Goal: Information Seeking & Learning: Learn about a topic

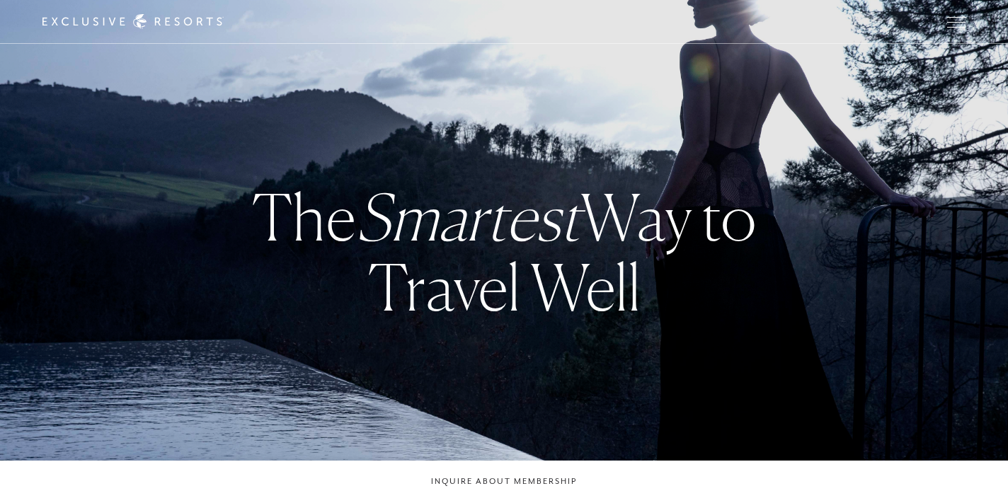
checkbox input "false"
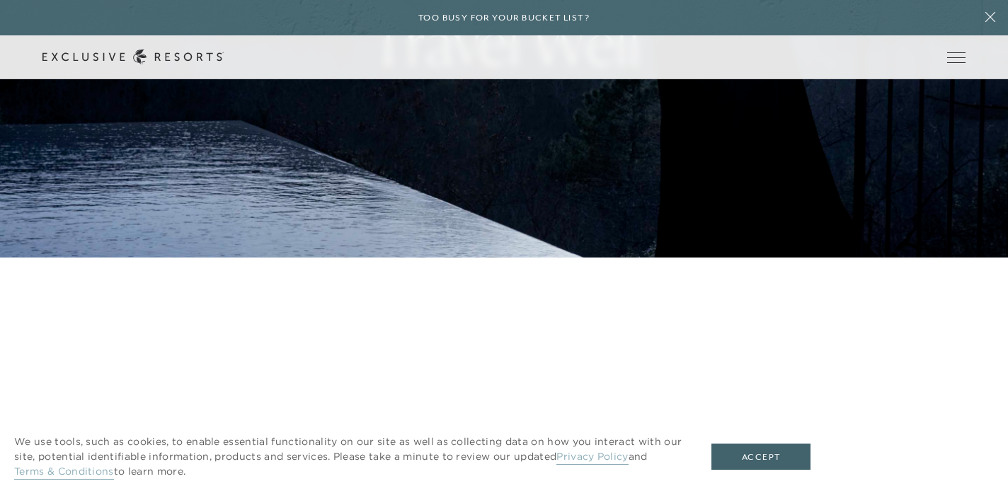
scroll to position [310, 0]
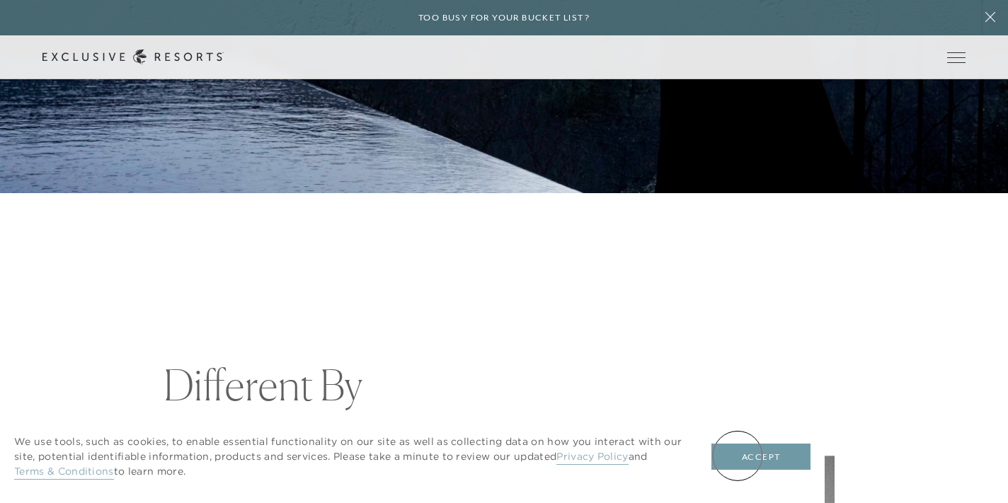
click at [737, 456] on button "Accept" at bounding box center [760, 457] width 99 height 27
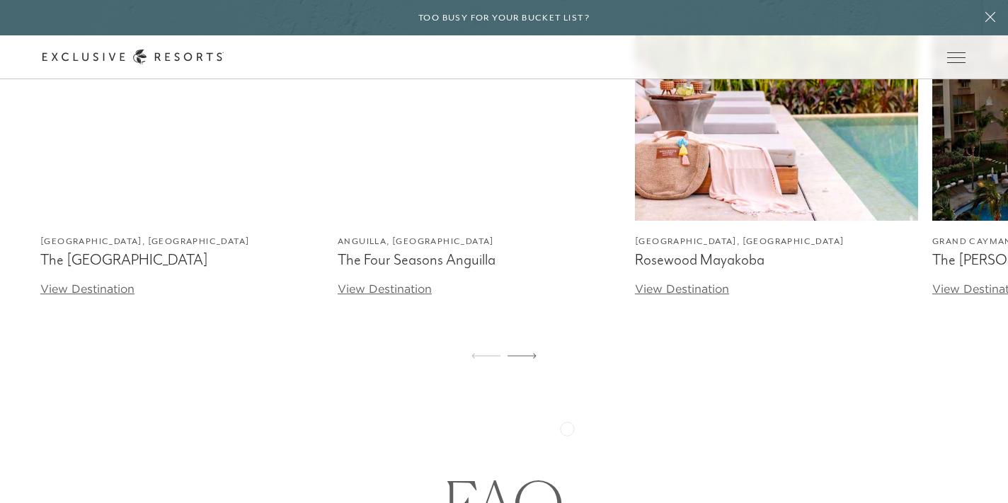
scroll to position [0, 0]
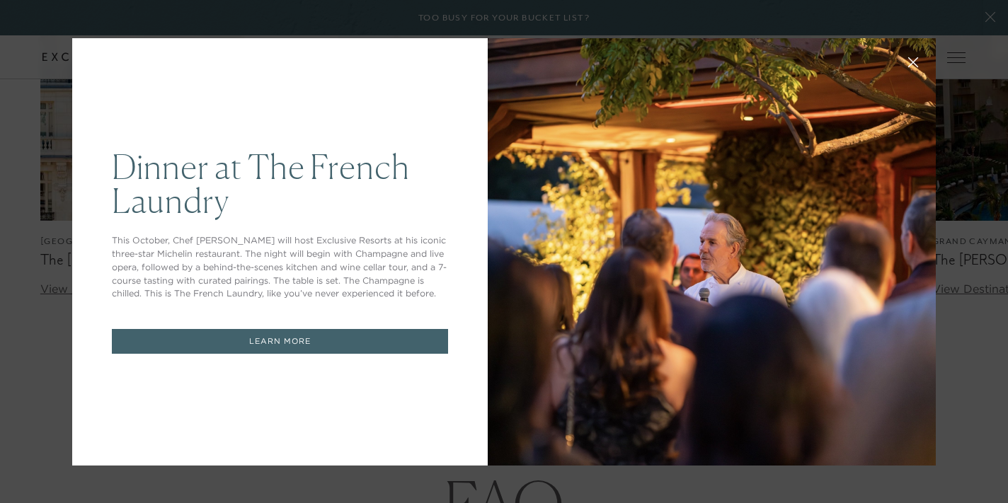
click at [901, 69] on button at bounding box center [913, 61] width 34 height 34
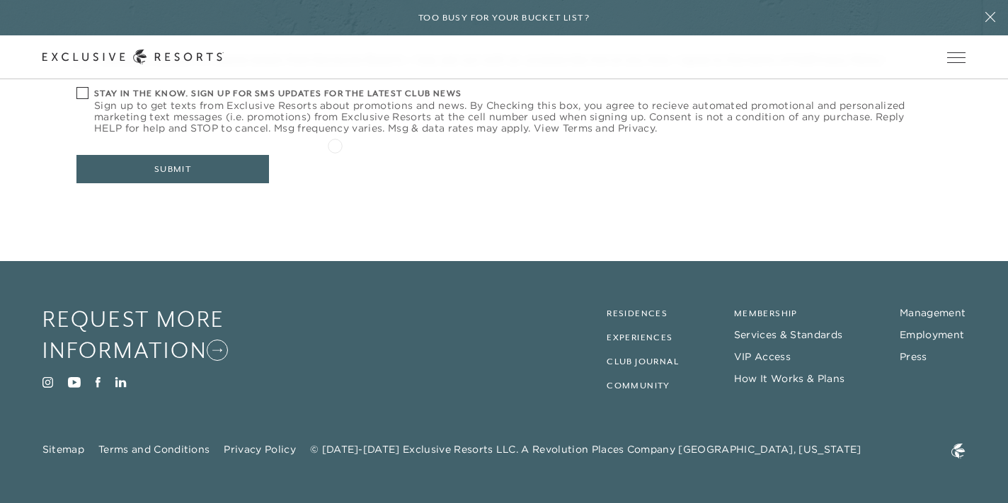
scroll to position [6539, 0]
click at [628, 308] on link "Residences" at bounding box center [636, 313] width 61 height 10
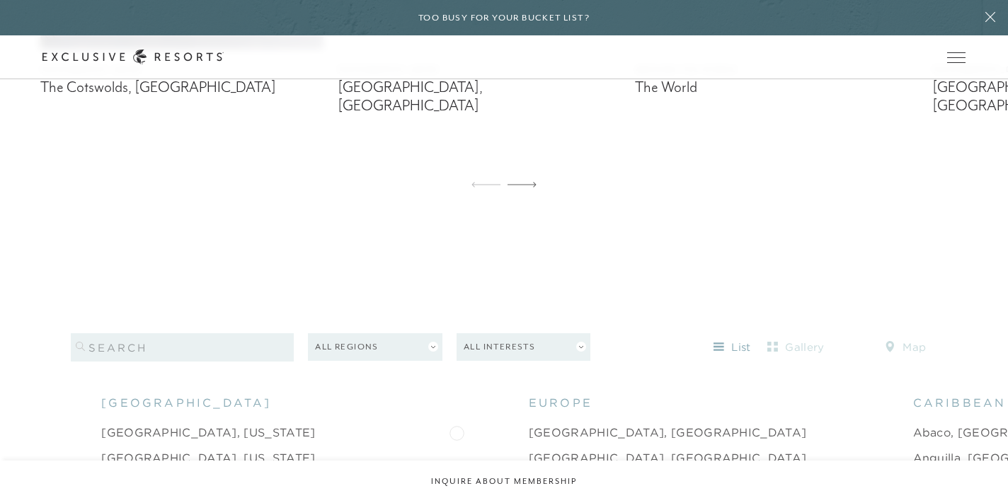
scroll to position [1149, 0]
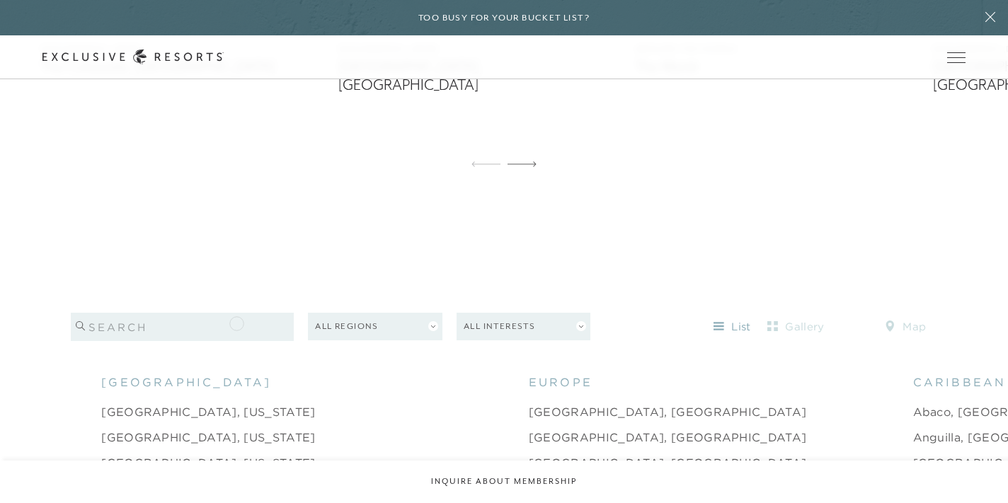
click at [236, 322] on input "search" at bounding box center [183, 327] width 224 height 28
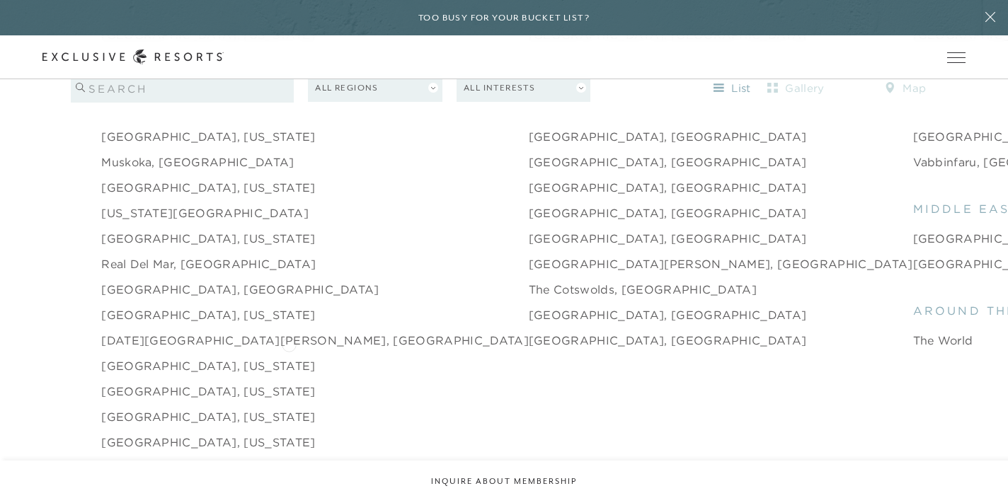
scroll to position [2019, 0]
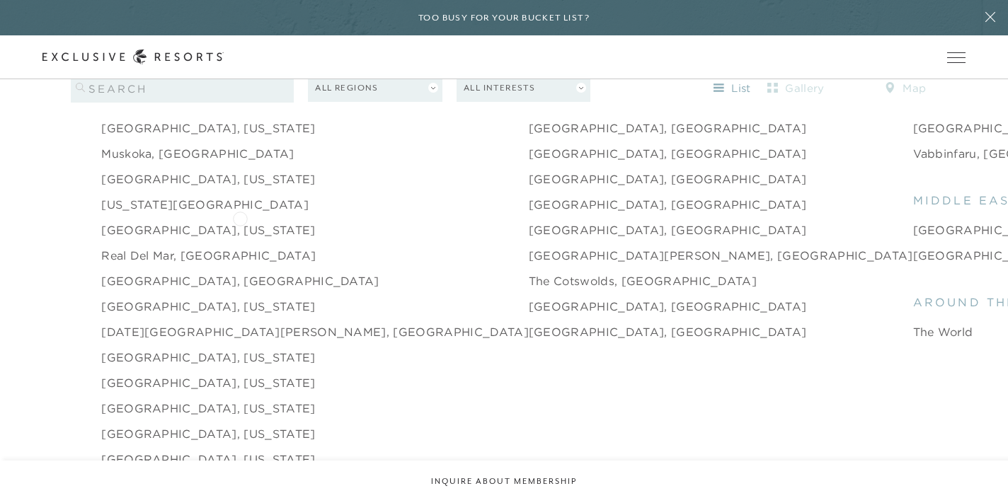
click at [240, 221] on link "[GEOGRAPHIC_DATA], [US_STATE]" at bounding box center [208, 229] width 214 height 17
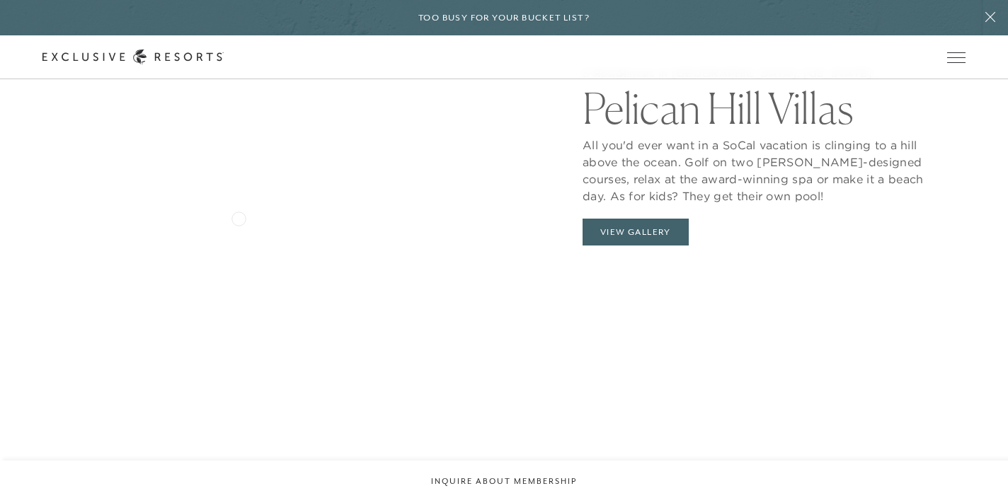
scroll to position [1463, 0]
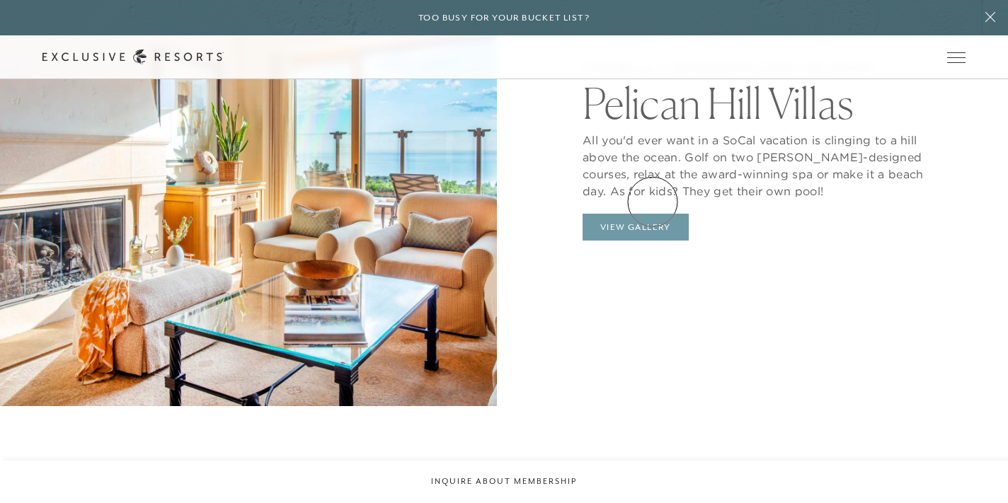
click at [652, 214] on button "View Gallery" at bounding box center [635, 227] width 106 height 27
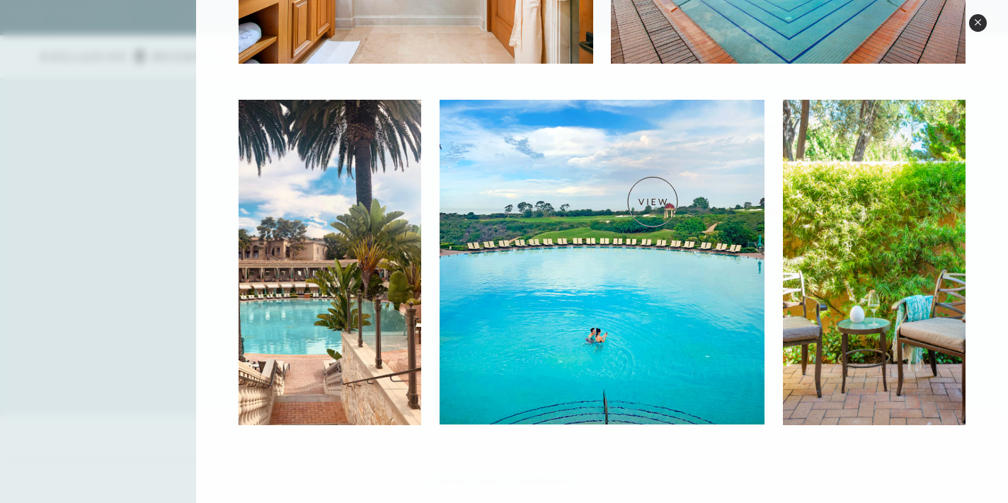
scroll to position [2265, 0]
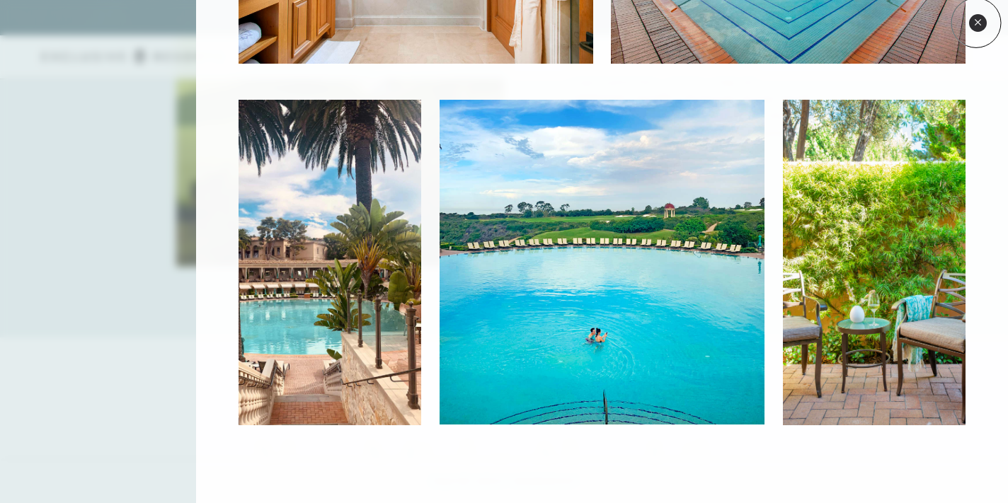
click at [976, 21] on icon at bounding box center [977, 22] width 6 height 6
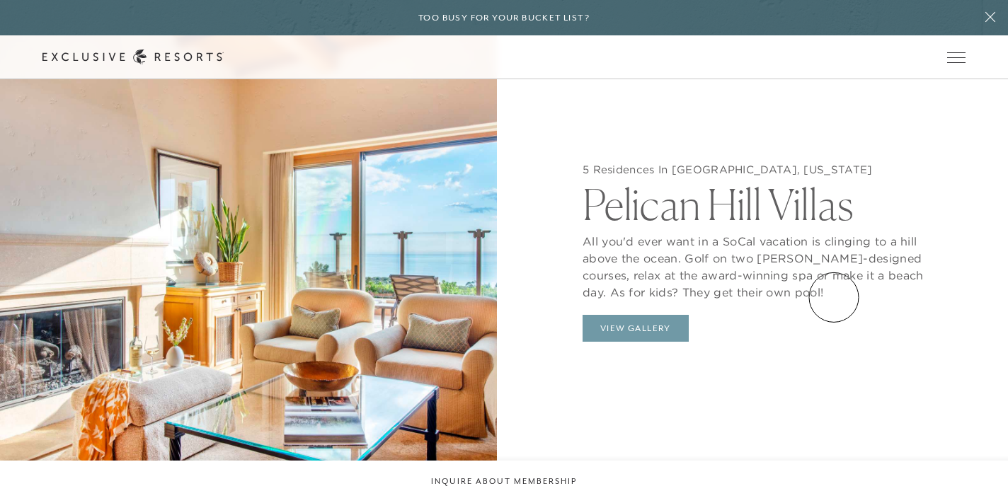
scroll to position [1318, 0]
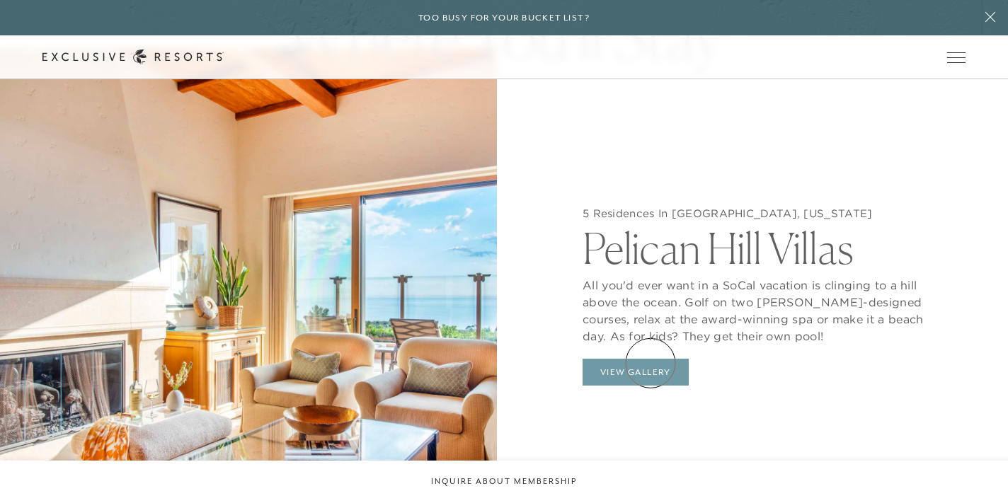
click at [650, 363] on button "View Gallery" at bounding box center [635, 372] width 106 height 27
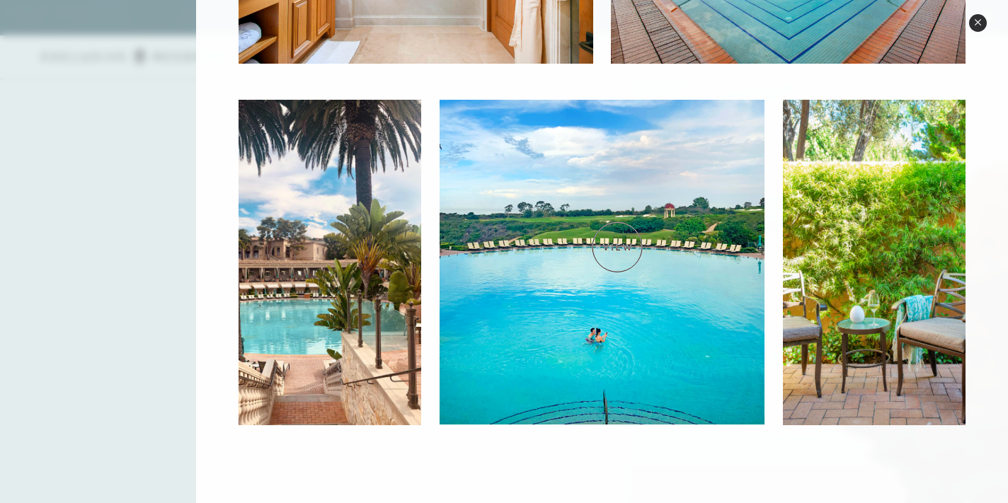
scroll to position [3713, 0]
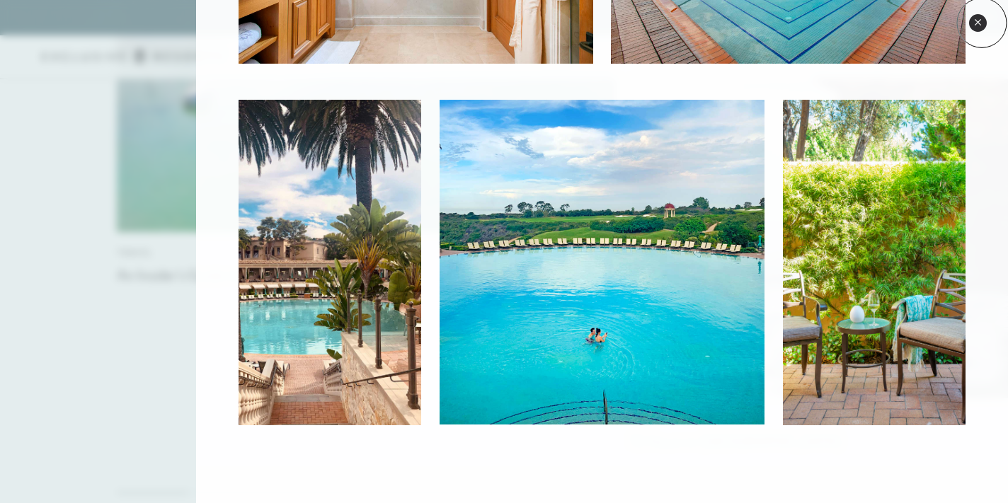
click at [981, 23] on button "Close quickview" at bounding box center [978, 23] width 18 height 18
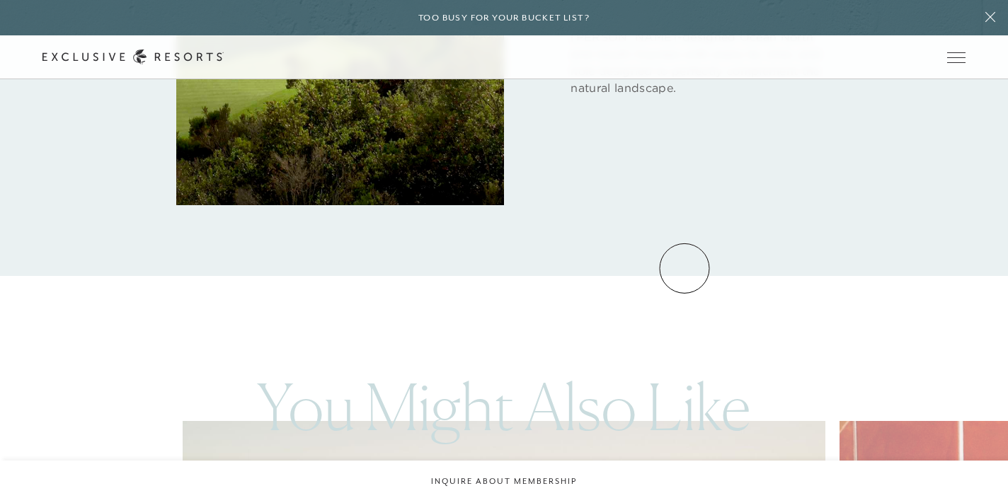
scroll to position [2340, 0]
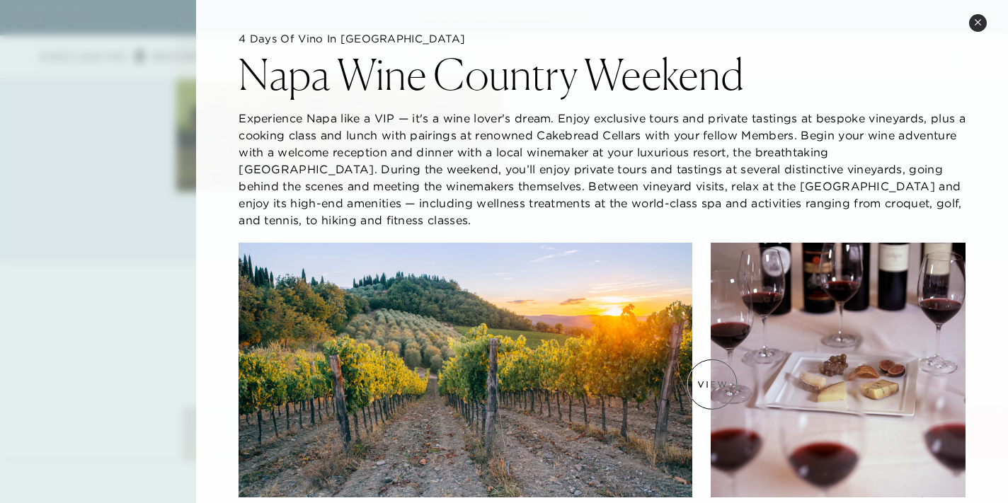
scroll to position [223, 0]
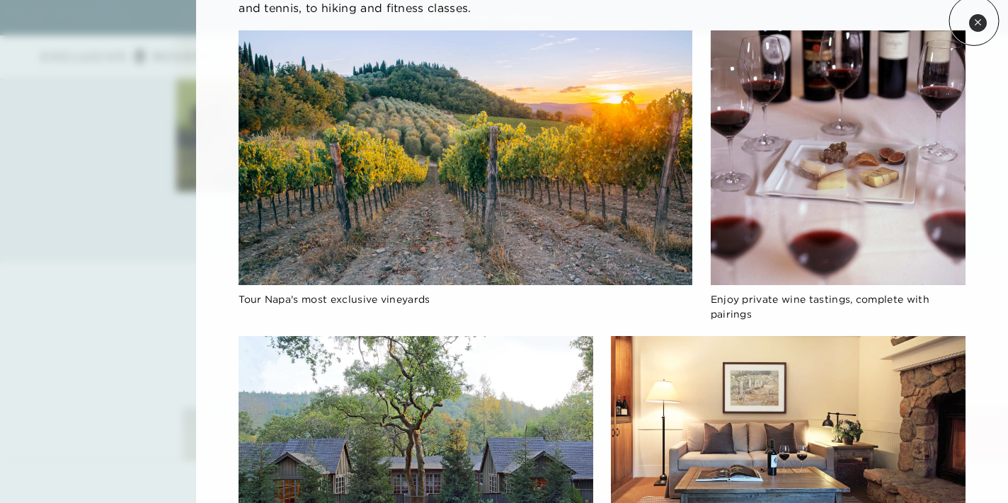
click at [974, 21] on icon at bounding box center [978, 22] width 8 height 8
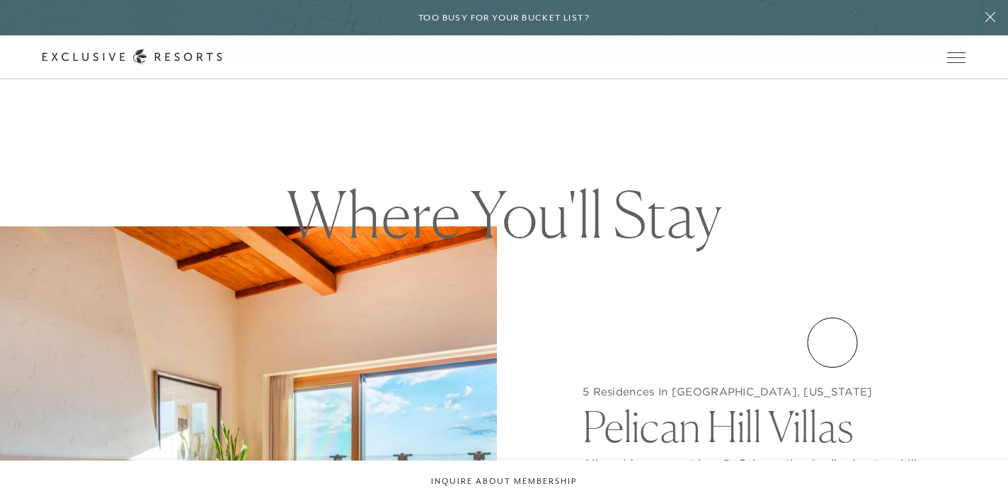
scroll to position [1097, 0]
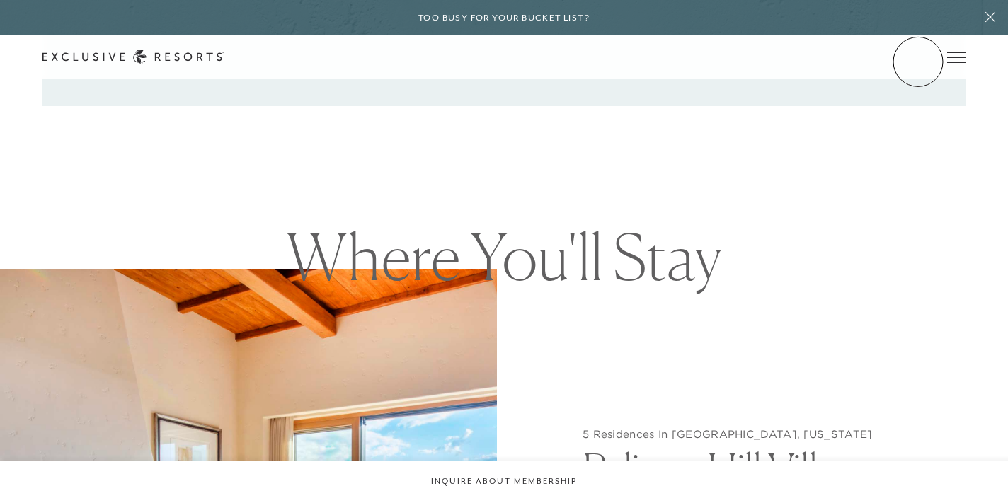
click at [0, 0] on link "Member Login" at bounding box center [0, 0] width 0 height 0
click at [0, 0] on link "Get Started" at bounding box center [0, 0] width 0 height 0
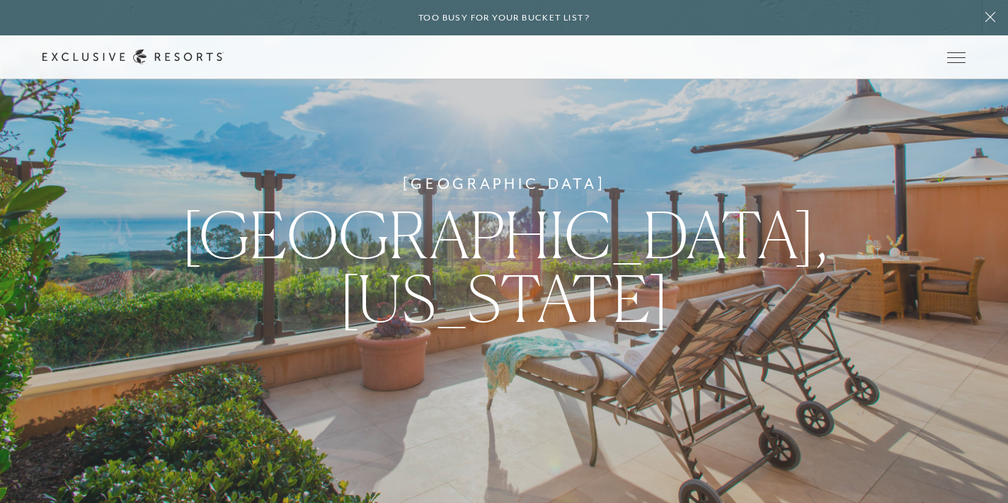
scroll to position [3713, 0]
